Goal: Information Seeking & Learning: Find specific fact

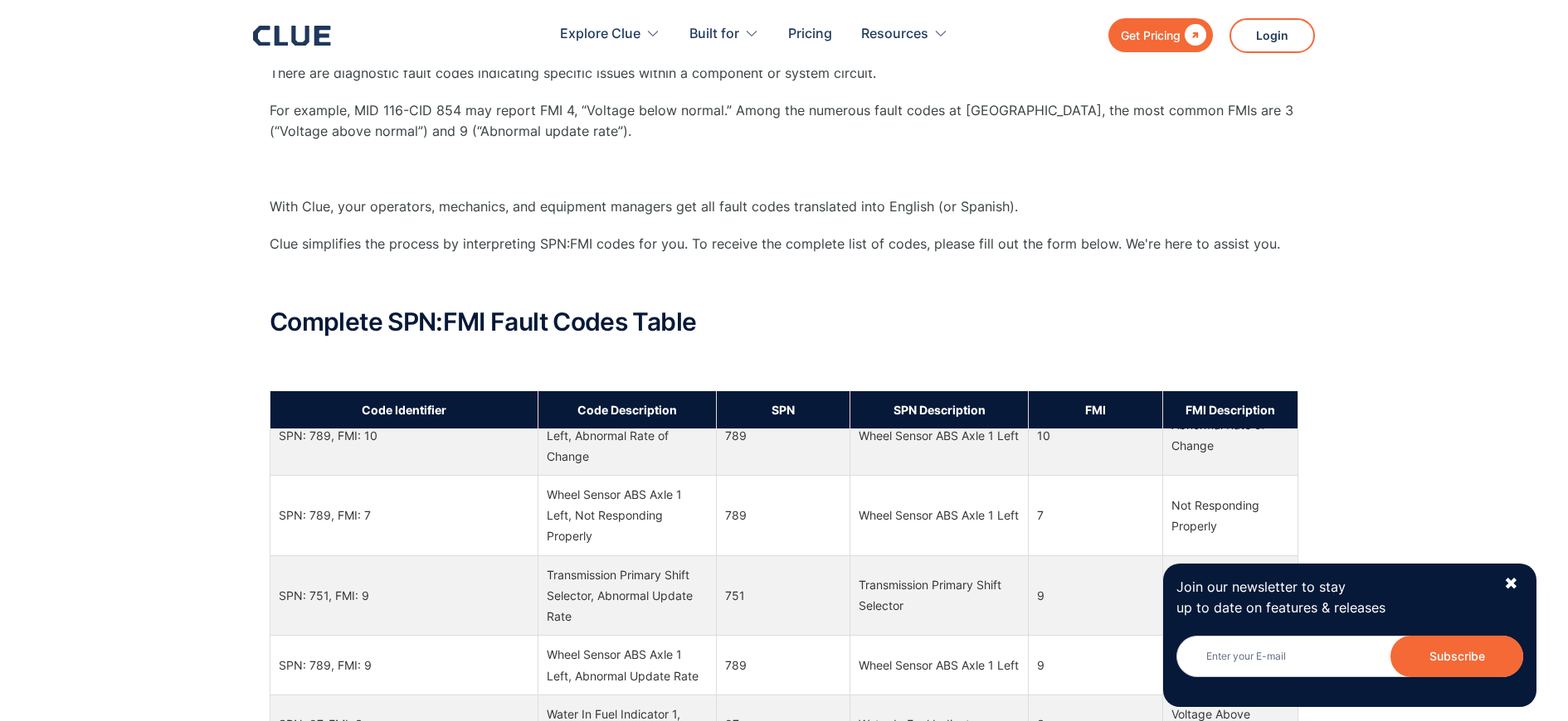
scroll to position [498, 0]
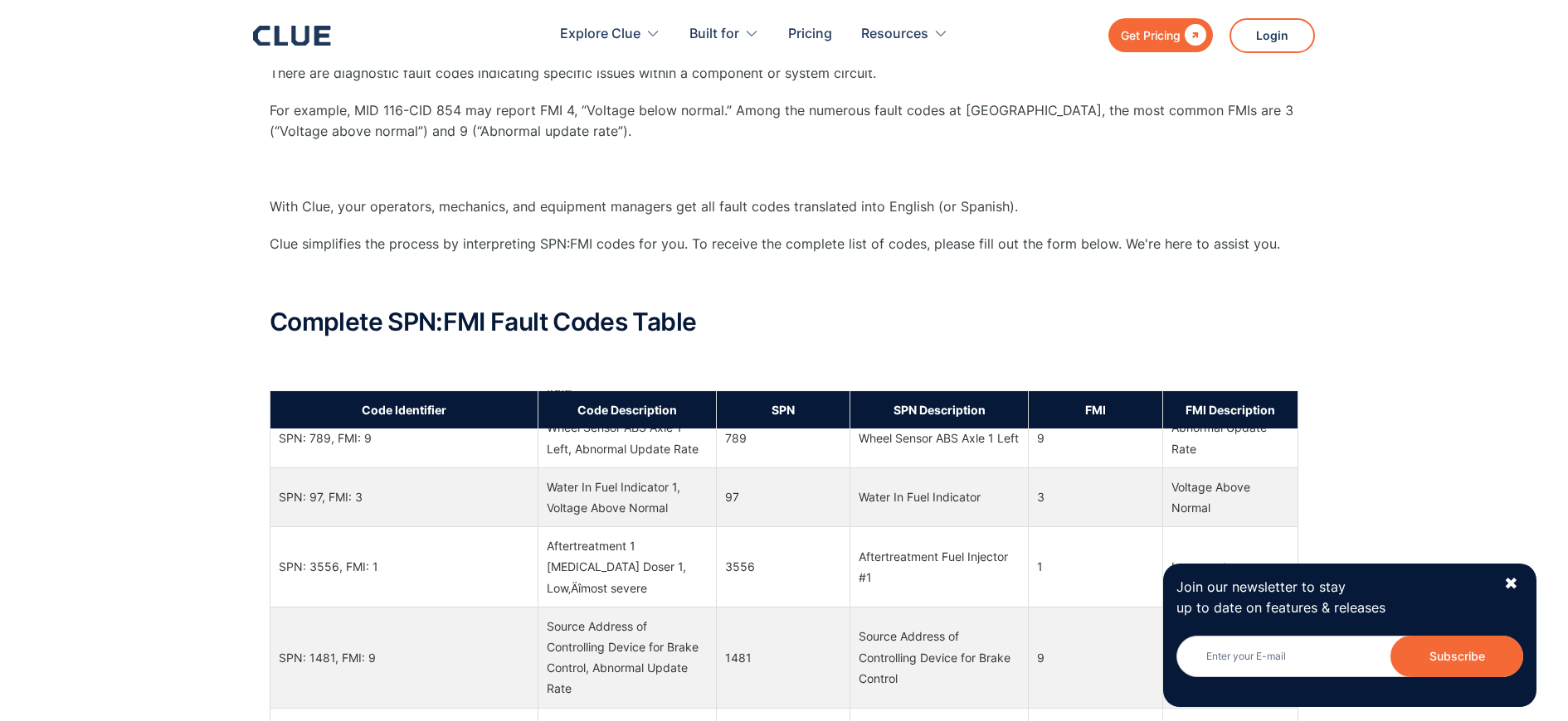
click at [1442, 420] on div "What Does SPN Mean? SPN refers to Suspect Parameter Numbers. There are diagnost…" at bounding box center [784, 715] width 1568 height 1846
click at [1505, 579] on div "✖" at bounding box center [1511, 583] width 14 height 21
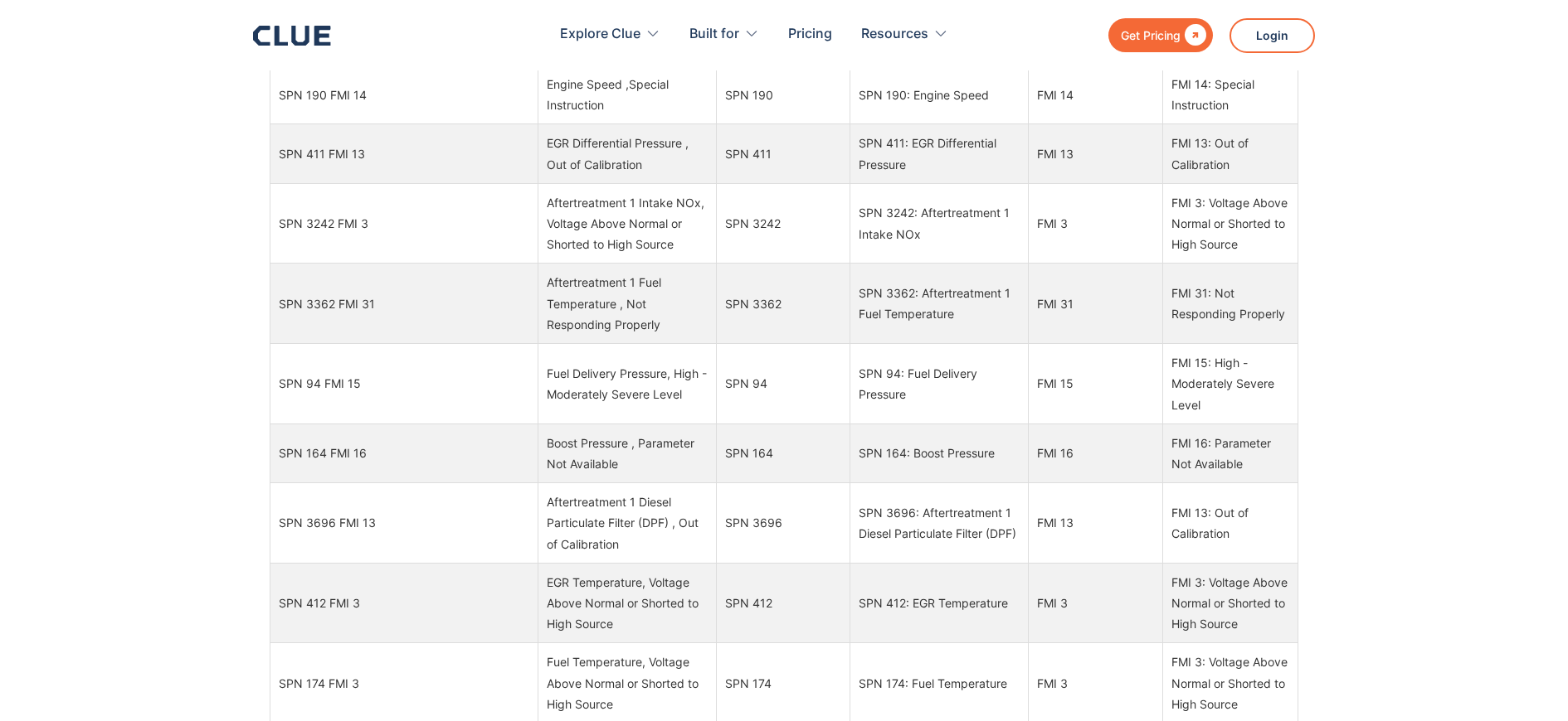
scroll to position [5242, 0]
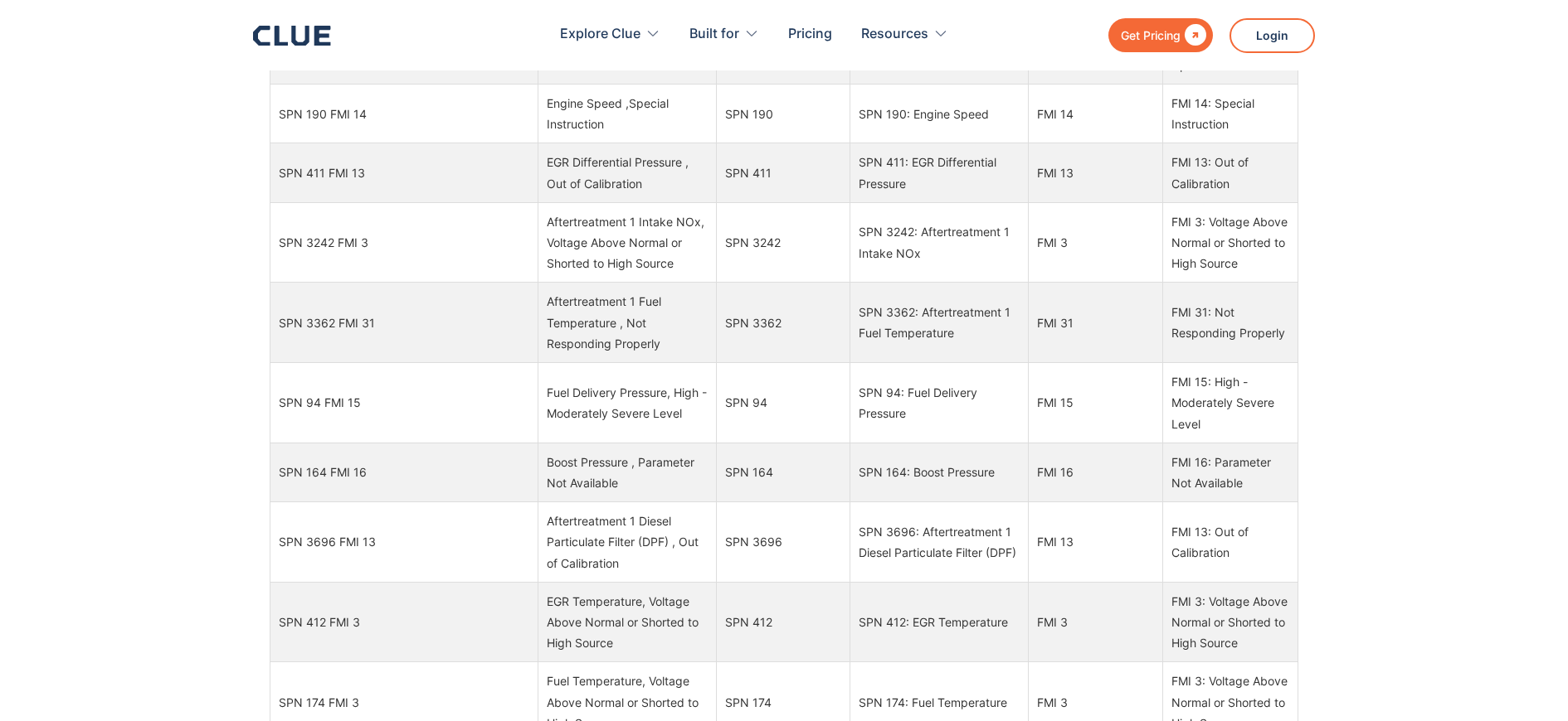
click at [790, 357] on td "SPN 3362" at bounding box center [783, 323] width 134 height 80
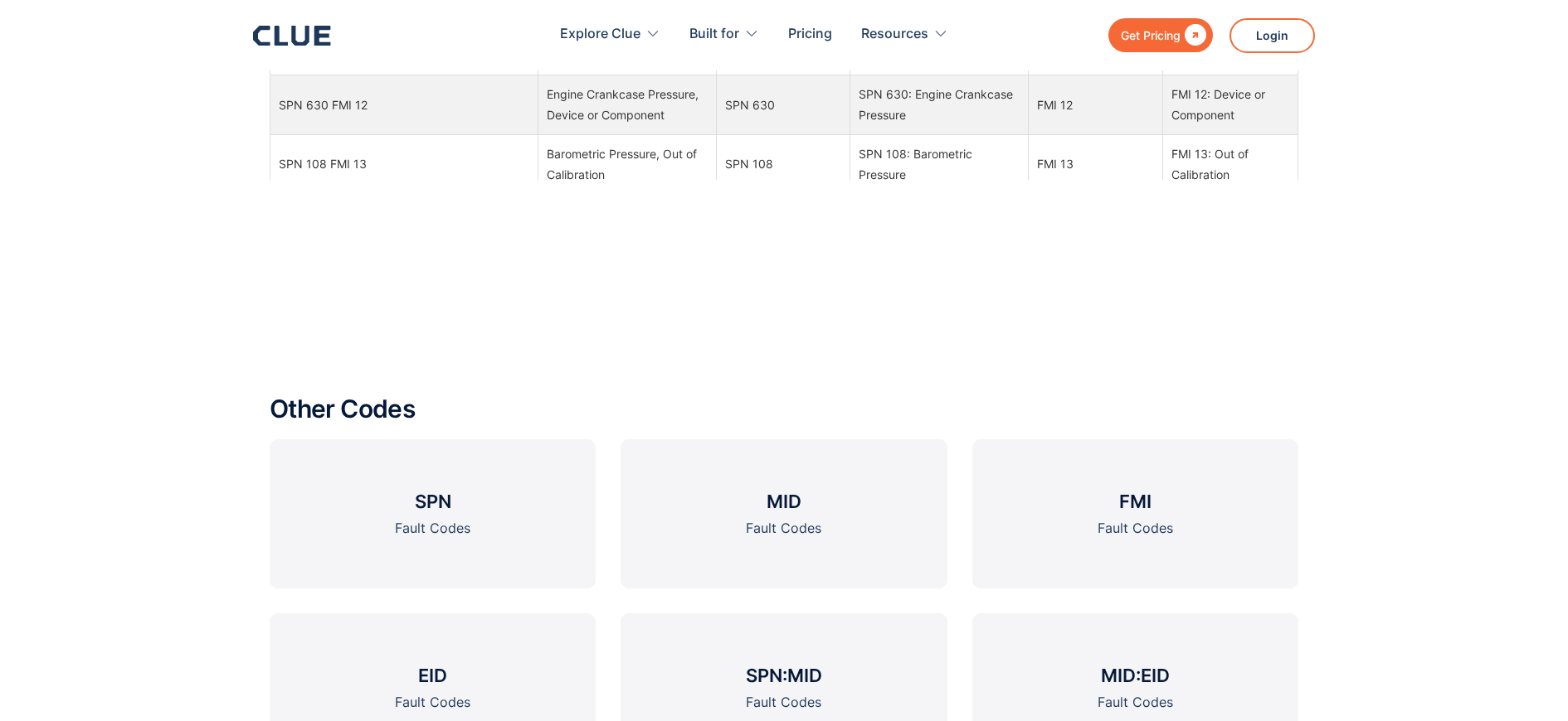
scroll to position [1906, 0]
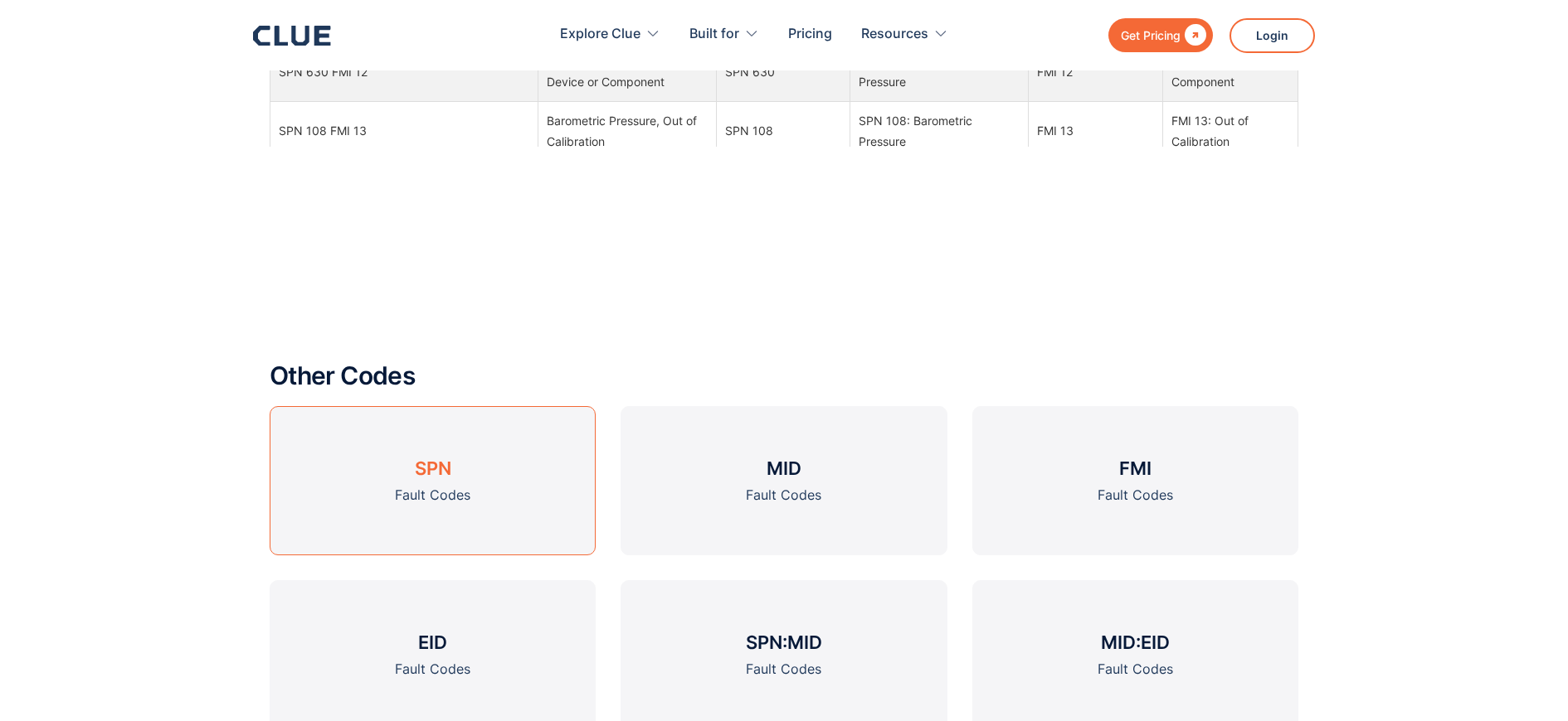
click at [412, 491] on div "Fault Codes" at bounding box center [433, 495] width 75 height 21
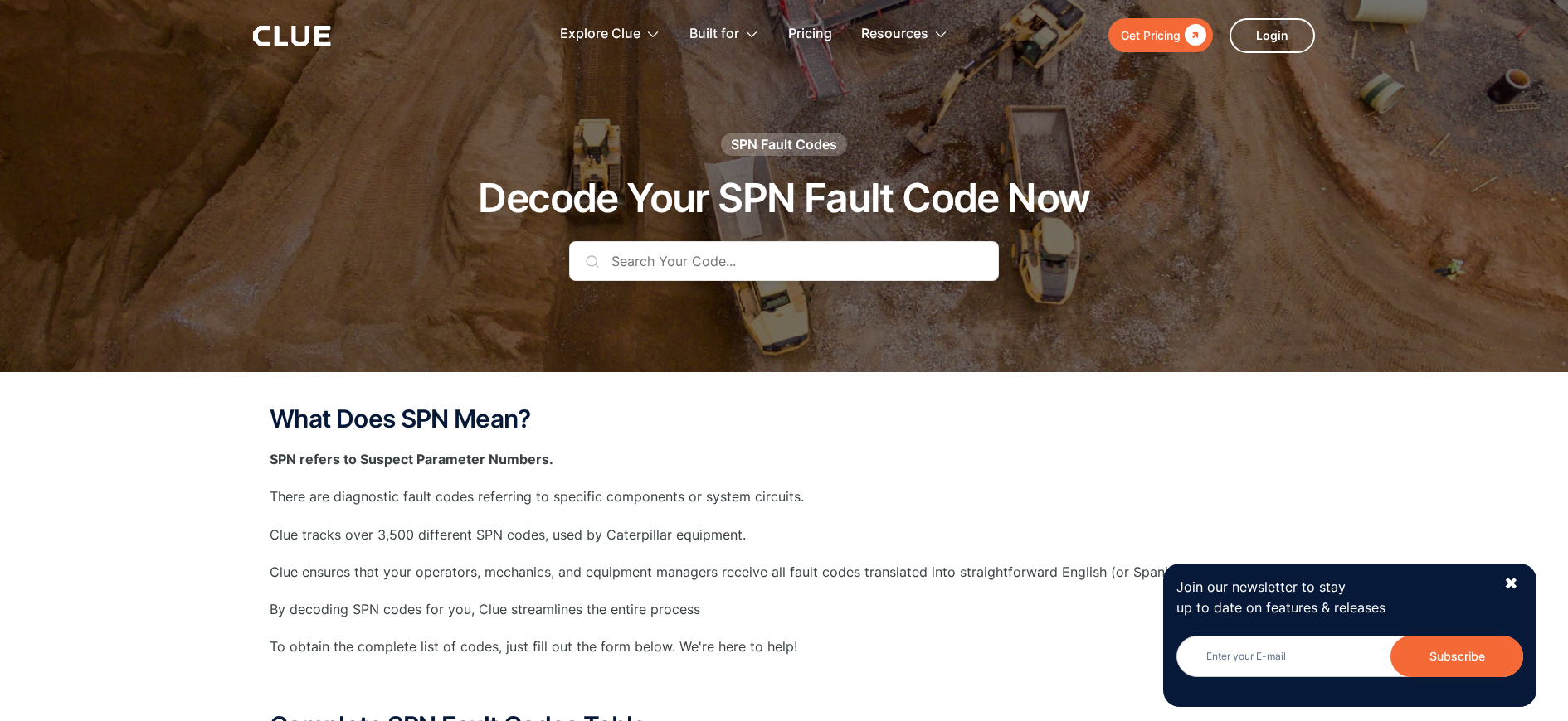
drag, startPoint x: 739, startPoint y: 256, endPoint x: 749, endPoint y: 260, distance: 10.8
click at [742, 256] on input "text" at bounding box center [784, 261] width 430 height 40
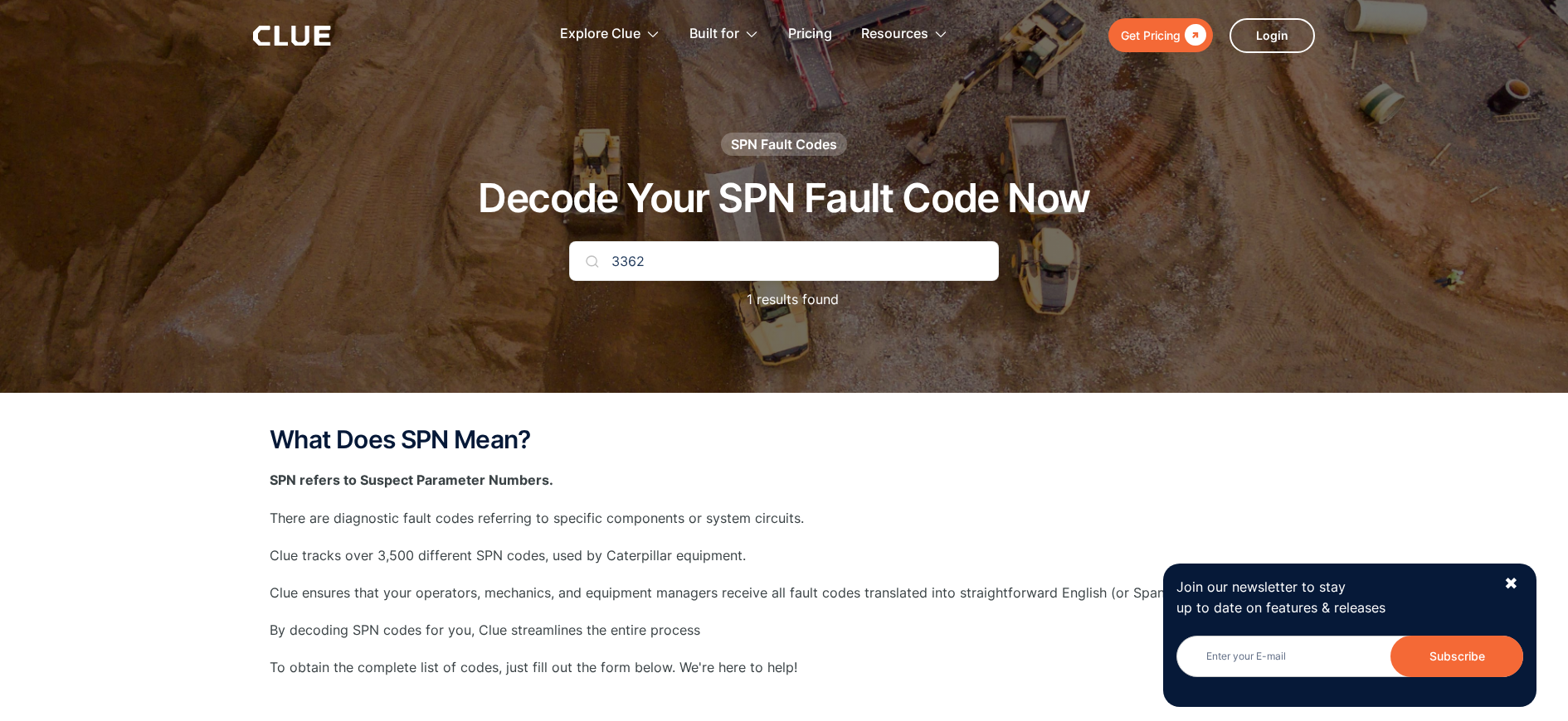
type input "3362"
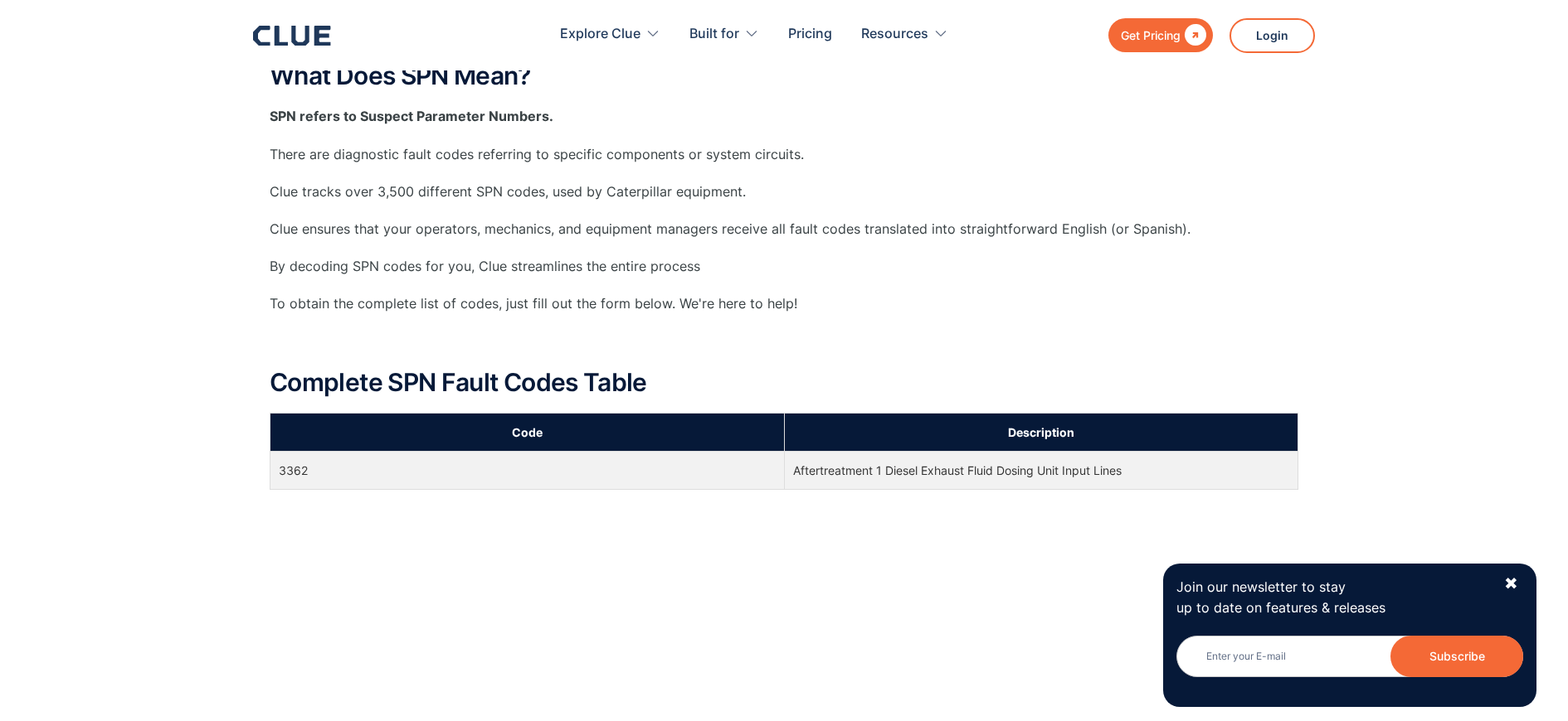
scroll to position [415, 0]
